Goal: Task Accomplishment & Management: Use online tool/utility

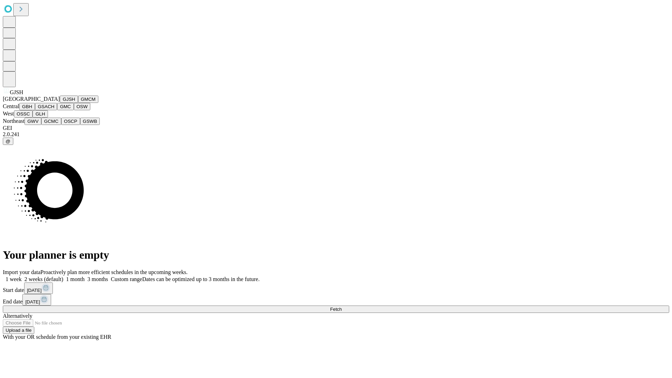
click at [60, 103] on button "GJSH" at bounding box center [69, 99] width 18 height 7
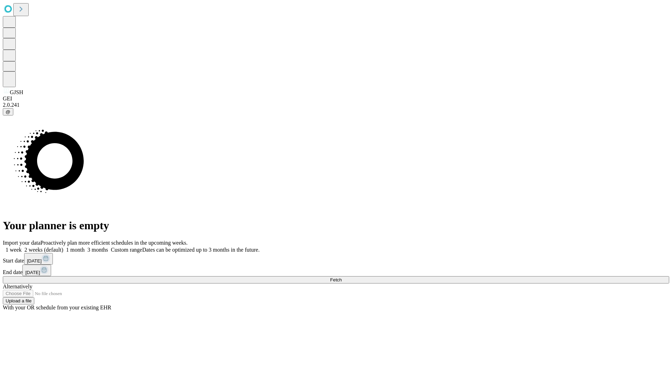
click at [63, 247] on label "2 weeks (default)" at bounding box center [43, 250] width 42 height 6
click at [341, 277] on span "Fetch" at bounding box center [336, 279] width 12 height 5
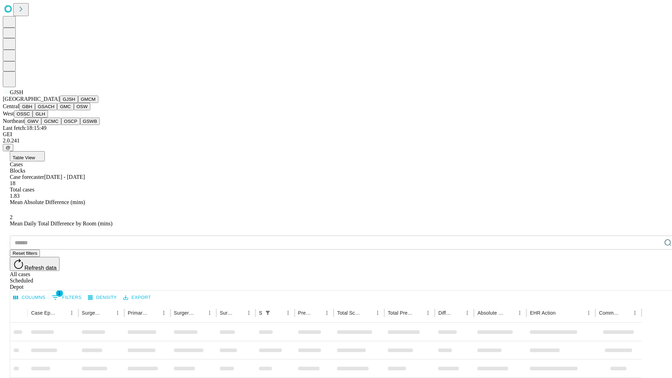
click at [78, 103] on button "GMCM" at bounding box center [88, 99] width 20 height 7
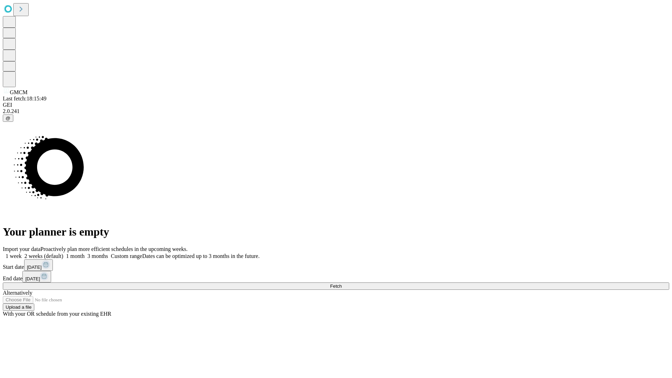
click at [63, 253] on label "2 weeks (default)" at bounding box center [43, 256] width 42 height 6
click at [341, 283] on span "Fetch" at bounding box center [336, 285] width 12 height 5
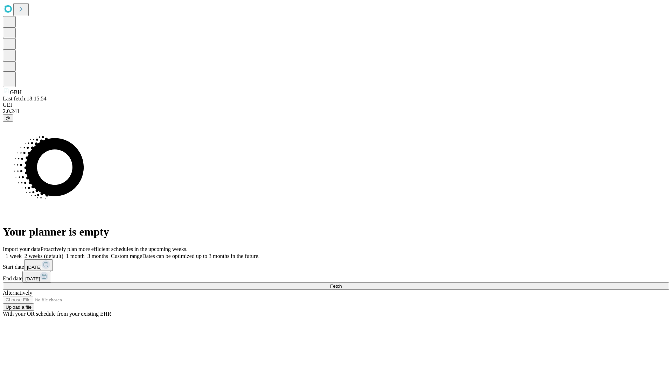
click at [63, 253] on label "2 weeks (default)" at bounding box center [43, 256] width 42 height 6
click at [341, 283] on span "Fetch" at bounding box center [336, 285] width 12 height 5
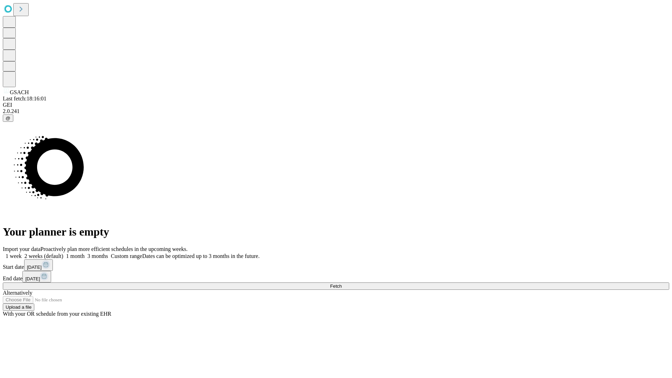
click at [63, 253] on label "2 weeks (default)" at bounding box center [43, 256] width 42 height 6
click at [341, 283] on span "Fetch" at bounding box center [336, 285] width 12 height 5
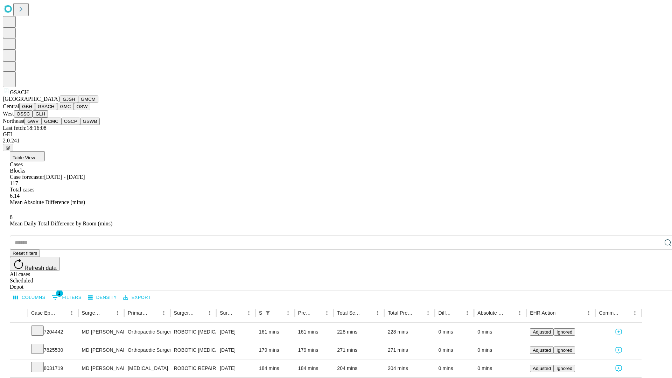
click at [57, 110] on button "GMC" at bounding box center [65, 106] width 16 height 7
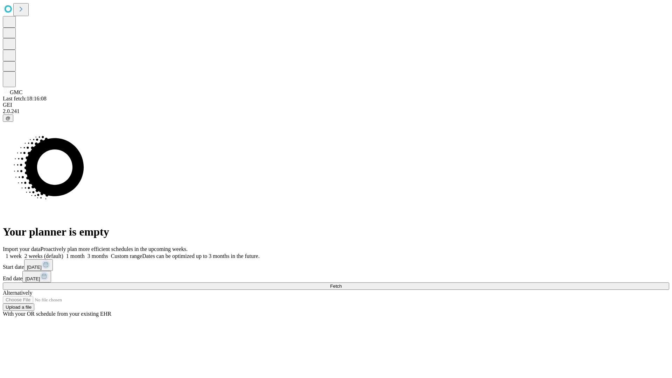
click at [63, 253] on label "2 weeks (default)" at bounding box center [43, 256] width 42 height 6
click at [341, 283] on span "Fetch" at bounding box center [336, 285] width 12 height 5
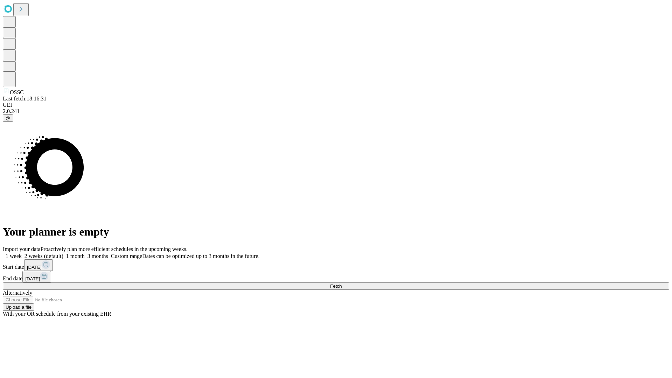
click at [63, 253] on label "2 weeks (default)" at bounding box center [43, 256] width 42 height 6
click at [341, 283] on span "Fetch" at bounding box center [336, 285] width 12 height 5
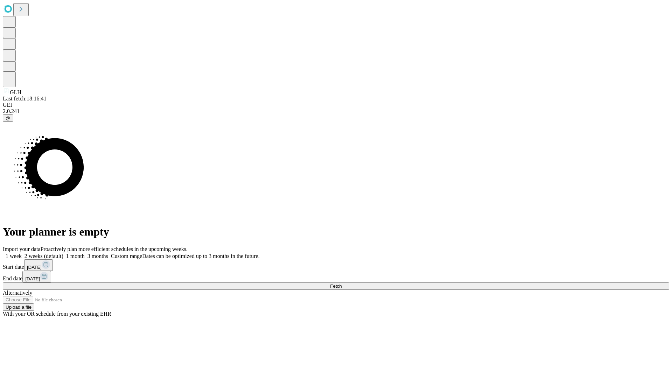
click at [63, 253] on label "2 weeks (default)" at bounding box center [43, 256] width 42 height 6
click at [341, 283] on span "Fetch" at bounding box center [336, 285] width 12 height 5
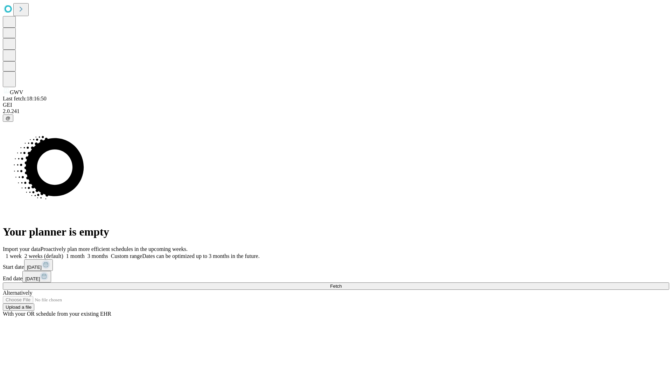
click at [63, 253] on label "2 weeks (default)" at bounding box center [43, 256] width 42 height 6
click at [341, 283] on span "Fetch" at bounding box center [336, 285] width 12 height 5
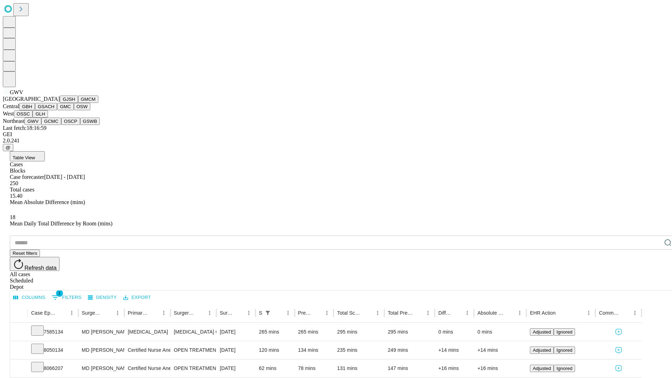
click at [54, 125] on button "GCMC" at bounding box center [51, 121] width 20 height 7
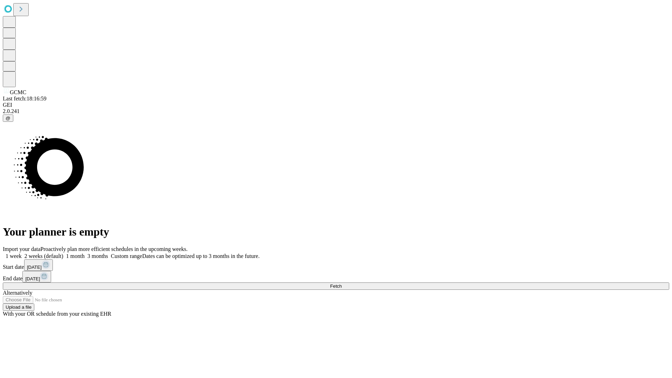
click at [63, 253] on label "2 weeks (default)" at bounding box center [43, 256] width 42 height 6
click at [341, 283] on span "Fetch" at bounding box center [336, 285] width 12 height 5
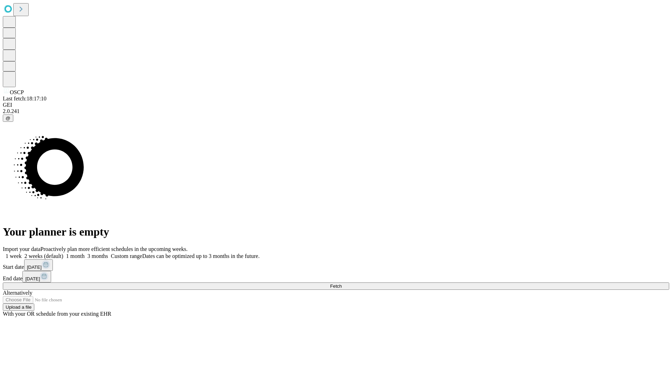
click at [63, 253] on label "2 weeks (default)" at bounding box center [43, 256] width 42 height 6
click at [341, 283] on span "Fetch" at bounding box center [336, 285] width 12 height 5
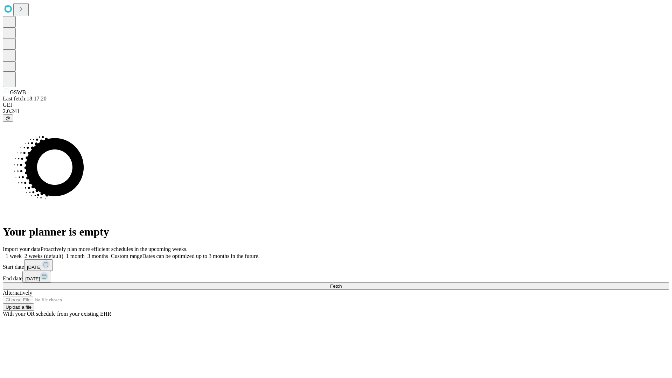
click at [63, 253] on label "2 weeks (default)" at bounding box center [43, 256] width 42 height 6
click at [341, 283] on span "Fetch" at bounding box center [336, 285] width 12 height 5
